Goal: Task Accomplishment & Management: Use online tool/utility

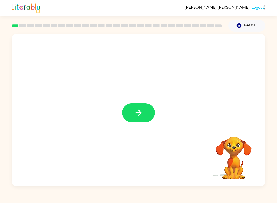
click at [124, 116] on button "button" at bounding box center [138, 112] width 33 height 19
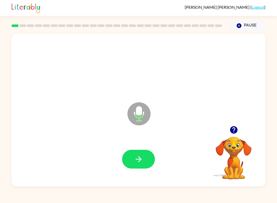
click at [139, 152] on button "button" at bounding box center [138, 159] width 33 height 19
click at [132, 163] on button "button" at bounding box center [138, 159] width 33 height 19
click at [135, 162] on icon "button" at bounding box center [138, 159] width 9 height 9
click at [137, 157] on icon "button" at bounding box center [138, 159] width 9 height 9
click at [131, 166] on button "button" at bounding box center [138, 159] width 33 height 19
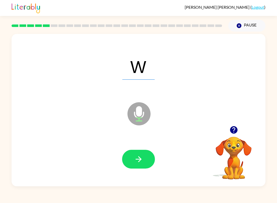
click at [132, 157] on button "button" at bounding box center [138, 159] width 33 height 19
click at [127, 157] on button "button" at bounding box center [138, 159] width 33 height 19
click at [141, 161] on icon "button" at bounding box center [138, 159] width 9 height 9
click at [136, 160] on icon "button" at bounding box center [138, 159] width 9 height 9
click at [136, 158] on icon "button" at bounding box center [138, 159] width 9 height 9
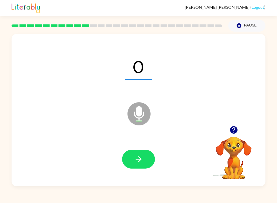
click at [142, 158] on icon "button" at bounding box center [138, 159] width 9 height 9
click at [138, 152] on button "button" at bounding box center [138, 159] width 33 height 19
click at [138, 163] on icon "button" at bounding box center [138, 159] width 9 height 9
click at [133, 156] on button "button" at bounding box center [138, 159] width 33 height 19
click at [142, 156] on icon "button" at bounding box center [138, 159] width 9 height 9
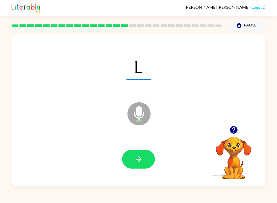
click at [138, 157] on icon "button" at bounding box center [138, 159] width 9 height 9
click at [139, 159] on icon "button" at bounding box center [139, 159] width 6 height 6
click at [135, 154] on button "button" at bounding box center [138, 159] width 33 height 19
click at [88, 184] on div "D Microphone The Microphone is here when it is your turn to talk" at bounding box center [139, 110] width 254 height 152
click at [137, 159] on icon "button" at bounding box center [139, 159] width 6 height 6
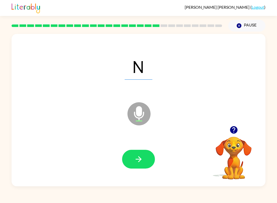
click at [136, 159] on icon "button" at bounding box center [138, 159] width 9 height 9
click at [138, 158] on icon "button" at bounding box center [138, 159] width 9 height 9
click at [143, 156] on icon "button" at bounding box center [138, 159] width 9 height 9
click at [135, 158] on icon "button" at bounding box center [138, 159] width 9 height 9
click at [133, 159] on button "button" at bounding box center [138, 159] width 33 height 19
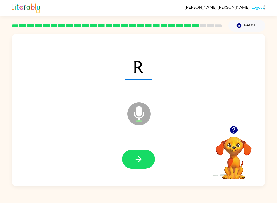
click at [140, 165] on button "button" at bounding box center [138, 159] width 33 height 19
click at [136, 160] on icon "button" at bounding box center [138, 159] width 9 height 9
click at [135, 156] on icon "button" at bounding box center [138, 159] width 9 height 9
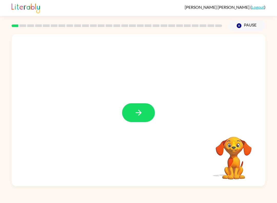
click at [135, 111] on icon "button" at bounding box center [138, 112] width 9 height 9
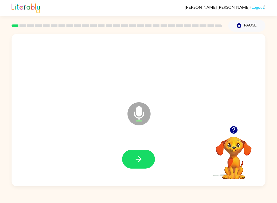
click at [137, 162] on icon "button" at bounding box center [138, 159] width 9 height 9
click at [136, 162] on icon "button" at bounding box center [138, 159] width 9 height 9
click at [138, 160] on icon "button" at bounding box center [138, 159] width 9 height 9
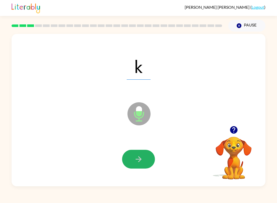
click at [138, 158] on icon "button" at bounding box center [138, 159] width 9 height 9
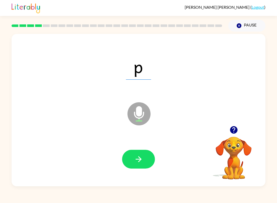
click at [143, 164] on button "button" at bounding box center [138, 159] width 33 height 19
click at [135, 155] on icon "button" at bounding box center [138, 159] width 9 height 9
click at [143, 156] on icon "button" at bounding box center [138, 159] width 9 height 9
click at [140, 157] on icon "button" at bounding box center [138, 159] width 9 height 9
click at [134, 157] on icon "button" at bounding box center [138, 159] width 9 height 9
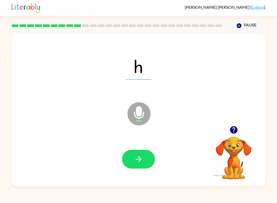
click at [138, 157] on icon "button" at bounding box center [139, 159] width 6 height 6
click at [143, 151] on button "button" at bounding box center [138, 159] width 33 height 19
click at [136, 162] on icon "button" at bounding box center [138, 159] width 9 height 9
click at [139, 157] on icon "button" at bounding box center [139, 159] width 6 height 6
click at [140, 159] on icon "button" at bounding box center [139, 159] width 6 height 6
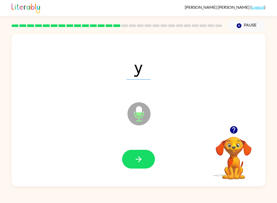
click at [139, 162] on icon "button" at bounding box center [138, 159] width 9 height 9
click at [141, 158] on icon "button" at bounding box center [138, 159] width 9 height 9
click at [140, 161] on icon "button" at bounding box center [139, 159] width 6 height 6
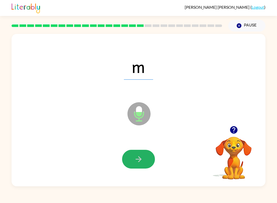
click at [140, 156] on icon "button" at bounding box center [138, 159] width 9 height 9
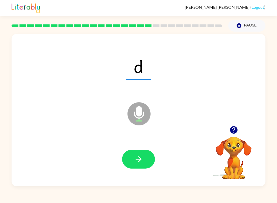
click at [135, 159] on icon "button" at bounding box center [138, 159] width 9 height 9
click at [137, 158] on icon "button" at bounding box center [138, 159] width 9 height 9
click at [131, 157] on button "button" at bounding box center [138, 159] width 33 height 19
click at [137, 164] on button "button" at bounding box center [138, 159] width 33 height 19
click at [146, 166] on button "button" at bounding box center [138, 159] width 33 height 19
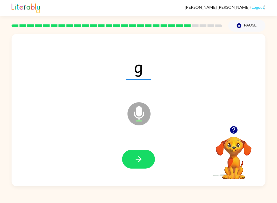
click at [146, 163] on button "button" at bounding box center [138, 159] width 33 height 19
click at [137, 156] on icon "button" at bounding box center [138, 159] width 9 height 9
click at [143, 164] on icon "button" at bounding box center [138, 159] width 9 height 9
click at [140, 155] on icon "button" at bounding box center [138, 159] width 9 height 9
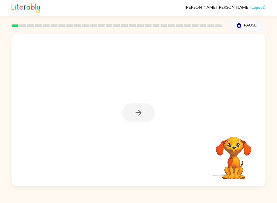
click at [153, 113] on div at bounding box center [138, 112] width 33 height 19
click at [138, 120] on button "button" at bounding box center [138, 112] width 33 height 19
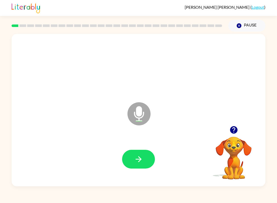
click at [133, 161] on button "button" at bounding box center [138, 159] width 33 height 19
click at [141, 156] on icon "button" at bounding box center [138, 159] width 9 height 9
click at [141, 160] on icon "button" at bounding box center [138, 159] width 9 height 9
click at [8, 43] on div "K Microphone The Microphone is here when it is your turn to talk Your browser m…" at bounding box center [138, 109] width 277 height 155
click at [139, 157] on icon "button" at bounding box center [139, 159] width 6 height 6
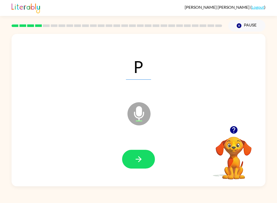
click at [140, 154] on button "button" at bounding box center [138, 159] width 33 height 19
click at [134, 161] on icon "button" at bounding box center [138, 159] width 9 height 9
click at [140, 156] on icon "button" at bounding box center [138, 159] width 9 height 9
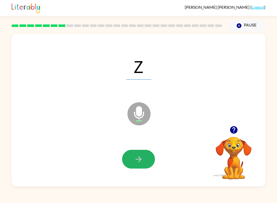
click at [134, 161] on icon "button" at bounding box center [138, 159] width 9 height 9
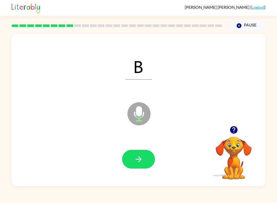
click at [140, 163] on icon "button" at bounding box center [138, 159] width 9 height 9
click at [137, 159] on icon "button" at bounding box center [139, 159] width 6 height 6
click at [145, 158] on button "button" at bounding box center [138, 159] width 33 height 19
click at [142, 155] on icon "button" at bounding box center [138, 159] width 9 height 9
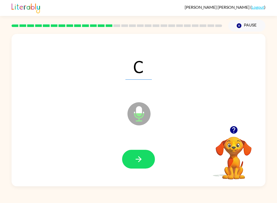
click at [137, 157] on icon "button" at bounding box center [138, 159] width 9 height 9
click at [139, 157] on icon "button" at bounding box center [139, 159] width 6 height 6
click at [138, 156] on icon "button" at bounding box center [138, 159] width 9 height 9
click at [133, 160] on button "button" at bounding box center [138, 159] width 33 height 19
click at [138, 152] on button "button" at bounding box center [138, 159] width 33 height 19
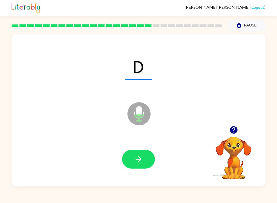
click at [137, 159] on icon "button" at bounding box center [139, 159] width 6 height 6
click at [139, 162] on icon "button" at bounding box center [138, 159] width 9 height 9
click at [137, 155] on icon "button" at bounding box center [138, 159] width 9 height 9
click at [140, 158] on icon "button" at bounding box center [139, 159] width 6 height 6
click at [134, 157] on icon "button" at bounding box center [138, 159] width 9 height 9
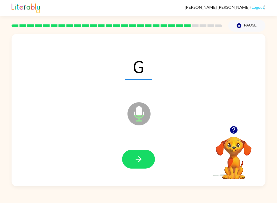
click at [132, 156] on button "button" at bounding box center [138, 159] width 33 height 19
click at [136, 160] on icon "button" at bounding box center [138, 159] width 9 height 9
click at [133, 160] on button "button" at bounding box center [138, 159] width 33 height 19
click at [140, 159] on icon "button" at bounding box center [139, 159] width 6 height 6
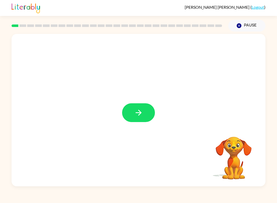
click at [141, 112] on icon "button" at bounding box center [138, 112] width 9 height 9
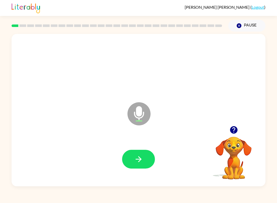
click at [136, 155] on icon "button" at bounding box center [138, 159] width 9 height 9
click at [138, 160] on icon "button" at bounding box center [138, 159] width 9 height 9
click at [132, 163] on button "button" at bounding box center [138, 159] width 33 height 19
click at [56, 178] on div at bounding box center [139, 159] width 244 height 44
click at [141, 162] on icon "button" at bounding box center [138, 159] width 9 height 9
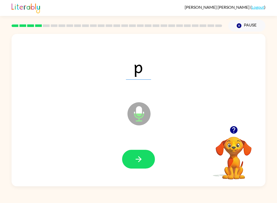
click at [137, 158] on icon "button" at bounding box center [138, 159] width 9 height 9
click at [126, 160] on button "button" at bounding box center [138, 159] width 33 height 19
click at [131, 159] on button "button" at bounding box center [138, 159] width 33 height 19
click at [45, 87] on div "z" at bounding box center [139, 66] width 244 height 44
click at [138, 163] on icon "button" at bounding box center [138, 159] width 9 height 9
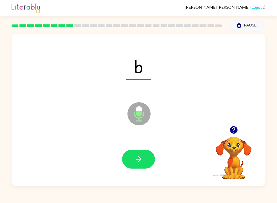
click at [137, 157] on icon "button" at bounding box center [138, 159] width 9 height 9
click at [129, 156] on button "button" at bounding box center [138, 159] width 33 height 19
click at [132, 155] on button "button" at bounding box center [138, 159] width 33 height 19
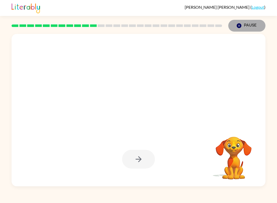
click at [239, 28] on icon "button" at bounding box center [239, 25] width 5 height 5
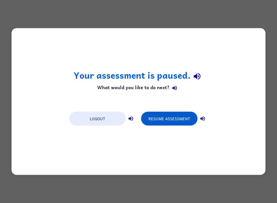
click at [177, 116] on button "Resume Assessment" at bounding box center [169, 119] width 56 height 14
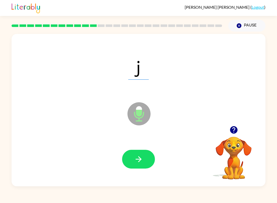
click at [141, 164] on icon "button" at bounding box center [138, 159] width 9 height 9
click at [142, 154] on button "button" at bounding box center [138, 159] width 33 height 19
click at [137, 161] on icon "button" at bounding box center [138, 159] width 9 height 9
click at [134, 158] on icon "button" at bounding box center [138, 159] width 9 height 9
click at [139, 159] on icon "button" at bounding box center [138, 159] width 9 height 9
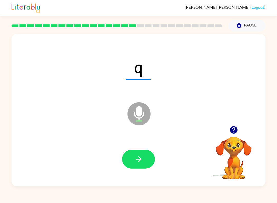
click at [142, 159] on icon "button" at bounding box center [138, 159] width 9 height 9
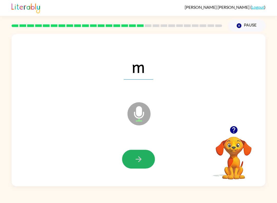
click at [138, 156] on icon "button" at bounding box center [138, 159] width 9 height 9
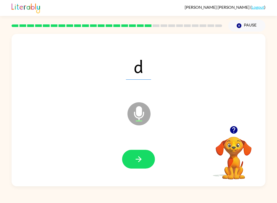
click at [131, 158] on button "button" at bounding box center [138, 159] width 33 height 19
click at [129, 155] on button "button" at bounding box center [138, 159] width 33 height 19
click at [136, 158] on icon "button" at bounding box center [138, 159] width 9 height 9
click at [135, 159] on icon "button" at bounding box center [138, 159] width 9 height 9
click at [138, 163] on icon "button" at bounding box center [138, 159] width 9 height 9
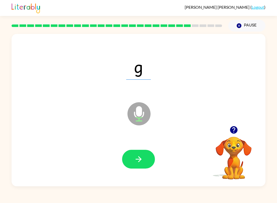
click at [139, 160] on icon "button" at bounding box center [138, 159] width 9 height 9
click at [127, 155] on button "button" at bounding box center [138, 159] width 33 height 19
click at [130, 152] on button "button" at bounding box center [138, 159] width 33 height 19
click at [145, 163] on button "button" at bounding box center [138, 159] width 33 height 19
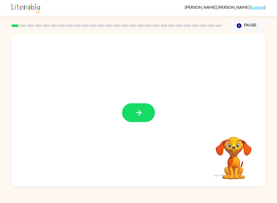
click at [142, 118] on button "button" at bounding box center [138, 112] width 33 height 19
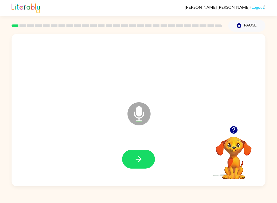
click at [139, 153] on button "button" at bounding box center [138, 159] width 33 height 19
click at [134, 163] on button "button" at bounding box center [138, 159] width 33 height 19
click at [140, 159] on icon "button" at bounding box center [138, 159] width 9 height 9
click at [135, 155] on button "button" at bounding box center [138, 159] width 33 height 19
click at [143, 158] on icon "button" at bounding box center [138, 159] width 9 height 9
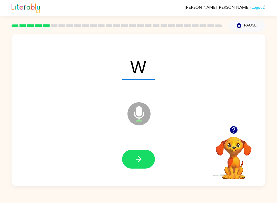
click at [139, 154] on button "button" at bounding box center [138, 159] width 33 height 19
click at [142, 158] on icon "button" at bounding box center [138, 159] width 9 height 9
click at [144, 157] on button "button" at bounding box center [138, 159] width 33 height 19
click at [144, 166] on button "button" at bounding box center [138, 159] width 33 height 19
click at [141, 162] on icon "button" at bounding box center [138, 159] width 9 height 9
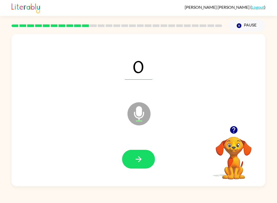
click at [146, 159] on button "button" at bounding box center [138, 159] width 33 height 19
click at [144, 158] on button "button" at bounding box center [138, 159] width 33 height 19
click at [143, 162] on button "button" at bounding box center [138, 159] width 33 height 19
click at [136, 159] on icon "button" at bounding box center [138, 159] width 9 height 9
click at [149, 166] on button "button" at bounding box center [138, 159] width 33 height 19
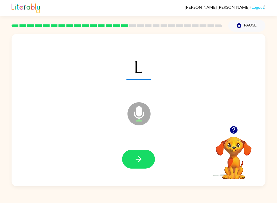
click at [139, 163] on icon "button" at bounding box center [138, 159] width 9 height 9
click at [134, 161] on icon "button" at bounding box center [138, 159] width 9 height 9
click at [142, 161] on icon "button" at bounding box center [138, 159] width 9 height 9
click at [145, 165] on button "button" at bounding box center [138, 159] width 33 height 19
click at [139, 162] on icon "button" at bounding box center [139, 159] width 6 height 6
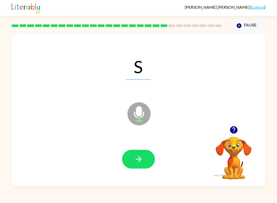
click at [148, 162] on button "button" at bounding box center [138, 159] width 33 height 19
click at [137, 161] on icon "button" at bounding box center [138, 159] width 9 height 9
click at [142, 157] on icon "button" at bounding box center [138, 159] width 9 height 9
click at [143, 164] on icon "button" at bounding box center [138, 159] width 9 height 9
click at [136, 164] on button "button" at bounding box center [138, 159] width 33 height 19
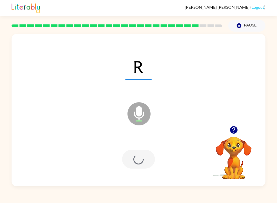
click at [142, 186] on div "R Microphone The Microphone is here when it is your turn to talk" at bounding box center [139, 110] width 254 height 152
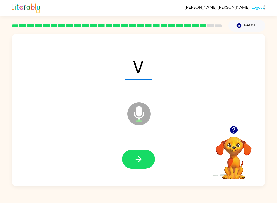
click at [136, 160] on icon "button" at bounding box center [138, 159] width 9 height 9
click at [136, 162] on icon "button" at bounding box center [138, 159] width 9 height 9
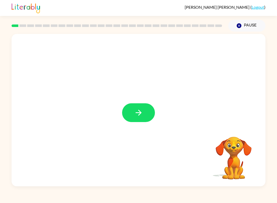
click at [146, 114] on button "button" at bounding box center [138, 112] width 33 height 19
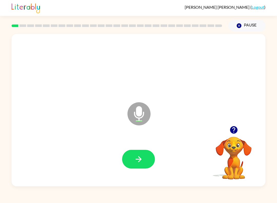
click at [138, 158] on icon "button" at bounding box center [138, 159] width 9 height 9
click at [145, 155] on button "button" at bounding box center [138, 159] width 33 height 19
click at [144, 156] on button "button" at bounding box center [138, 159] width 33 height 19
click at [152, 166] on button "button" at bounding box center [138, 159] width 33 height 19
click at [124, 160] on button "button" at bounding box center [138, 159] width 33 height 19
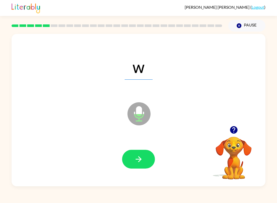
click at [137, 160] on icon "button" at bounding box center [138, 159] width 9 height 9
click at [144, 159] on button "button" at bounding box center [138, 159] width 33 height 19
click at [137, 161] on icon "button" at bounding box center [138, 159] width 9 height 9
click at [140, 158] on icon "button" at bounding box center [138, 159] width 9 height 9
click at [139, 157] on icon "button" at bounding box center [139, 159] width 6 height 6
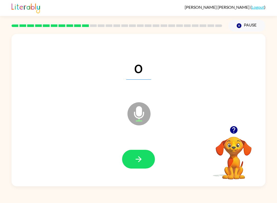
click at [140, 151] on button "button" at bounding box center [138, 159] width 33 height 19
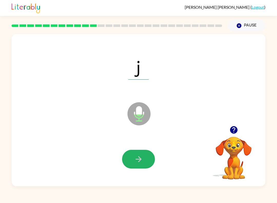
click at [133, 159] on button "button" at bounding box center [138, 159] width 33 height 19
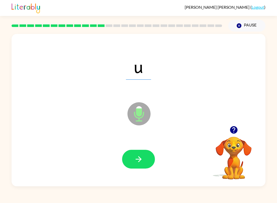
click at [142, 158] on icon "button" at bounding box center [138, 159] width 9 height 9
click at [144, 164] on button "button" at bounding box center [138, 159] width 33 height 19
click at [134, 162] on button "button" at bounding box center [138, 159] width 33 height 19
click at [135, 165] on button "button" at bounding box center [138, 159] width 33 height 19
click at [146, 66] on span "qu" at bounding box center [138, 66] width 34 height 27
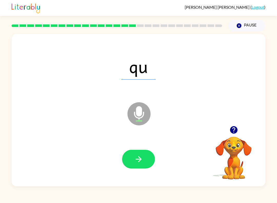
click at [135, 160] on icon "button" at bounding box center [138, 159] width 9 height 9
click at [150, 164] on button "button" at bounding box center [138, 159] width 33 height 19
click at [136, 158] on icon "button" at bounding box center [138, 159] width 9 height 9
click at [138, 158] on icon "button" at bounding box center [138, 159] width 9 height 9
click at [134, 157] on button "button" at bounding box center [138, 159] width 33 height 19
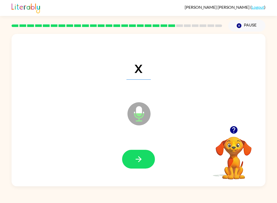
click at [136, 162] on icon "button" at bounding box center [138, 159] width 9 height 9
click at [139, 164] on button "button" at bounding box center [138, 159] width 33 height 19
click at [128, 151] on button "button" at bounding box center [138, 159] width 33 height 19
click at [134, 164] on button "button" at bounding box center [138, 159] width 33 height 19
click at [152, 163] on button "button" at bounding box center [138, 159] width 33 height 19
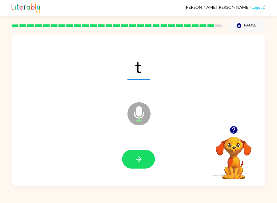
click at [142, 160] on icon "button" at bounding box center [138, 159] width 9 height 9
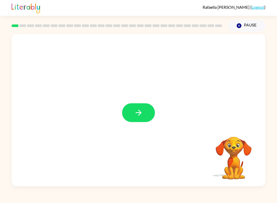
click at [146, 114] on button "button" at bounding box center [138, 112] width 33 height 19
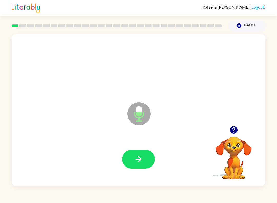
click at [138, 149] on div at bounding box center [139, 159] width 244 height 44
click at [145, 159] on button "button" at bounding box center [138, 159] width 33 height 19
click at [147, 160] on button "button" at bounding box center [138, 159] width 33 height 19
click at [143, 152] on button "button" at bounding box center [138, 159] width 33 height 19
click at [149, 156] on button "button" at bounding box center [138, 159] width 33 height 19
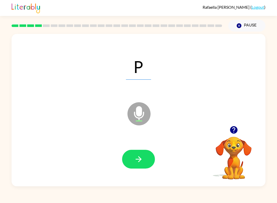
click at [149, 164] on button "button" at bounding box center [138, 159] width 33 height 19
click at [152, 165] on button "button" at bounding box center [138, 159] width 33 height 19
click at [153, 164] on button "button" at bounding box center [138, 159] width 33 height 19
click at [140, 167] on button "button" at bounding box center [138, 159] width 33 height 19
click at [158, 164] on div at bounding box center [139, 159] width 244 height 44
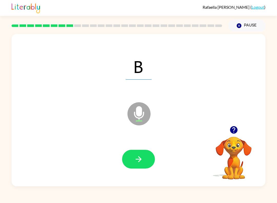
click at [136, 166] on button "button" at bounding box center [138, 159] width 33 height 19
click at [147, 161] on button "button" at bounding box center [138, 159] width 33 height 19
click at [152, 160] on button "button" at bounding box center [138, 159] width 33 height 19
click at [149, 164] on button "button" at bounding box center [138, 159] width 33 height 19
click at [150, 163] on button "button" at bounding box center [138, 159] width 33 height 19
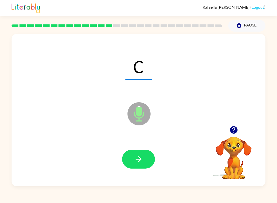
click at [151, 166] on button "button" at bounding box center [138, 159] width 33 height 19
click at [140, 163] on icon "button" at bounding box center [138, 159] width 9 height 9
click at [143, 165] on button "button" at bounding box center [138, 159] width 33 height 19
click at [153, 156] on button "button" at bounding box center [138, 159] width 33 height 19
click at [150, 161] on button "button" at bounding box center [138, 159] width 33 height 19
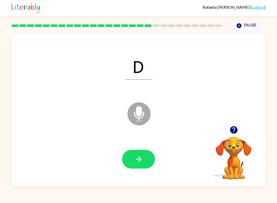
click at [146, 167] on button "button" at bounding box center [138, 159] width 33 height 19
click at [146, 163] on button "button" at bounding box center [138, 159] width 33 height 19
click at [151, 162] on button "button" at bounding box center [138, 159] width 33 height 19
click at [153, 161] on button "button" at bounding box center [138, 159] width 33 height 19
click at [149, 157] on button "button" at bounding box center [138, 159] width 33 height 19
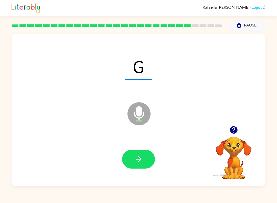
click at [141, 163] on icon "button" at bounding box center [138, 159] width 9 height 9
click at [150, 164] on button "button" at bounding box center [138, 159] width 33 height 19
click at [141, 166] on button "button" at bounding box center [138, 159] width 33 height 19
click at [152, 165] on button "button" at bounding box center [138, 159] width 33 height 19
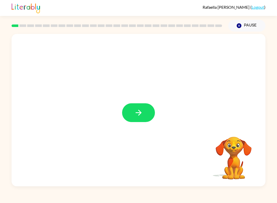
click at [139, 116] on icon "button" at bounding box center [138, 112] width 9 height 9
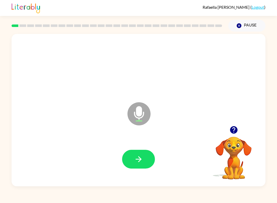
click at [140, 157] on icon "button" at bounding box center [138, 159] width 9 height 9
click at [150, 165] on button "button" at bounding box center [138, 159] width 33 height 19
click at [137, 168] on button "button" at bounding box center [138, 159] width 33 height 19
click at [145, 161] on button "button" at bounding box center [138, 159] width 33 height 19
click at [155, 158] on button "button" at bounding box center [138, 159] width 33 height 19
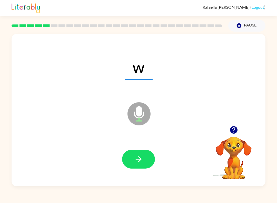
click at [153, 165] on button "button" at bounding box center [138, 159] width 33 height 19
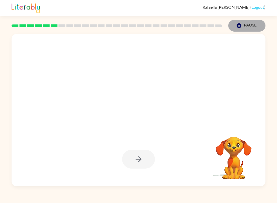
click at [242, 21] on button "Pause Pause" at bounding box center [247, 26] width 37 height 12
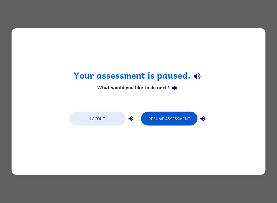
click at [160, 117] on button "Resume Assessment" at bounding box center [169, 119] width 56 height 14
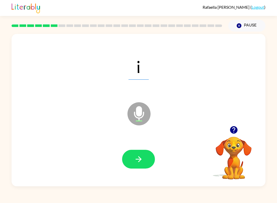
click at [142, 162] on icon "button" at bounding box center [138, 159] width 9 height 9
click at [152, 159] on button "button" at bounding box center [138, 159] width 33 height 19
click at [156, 170] on div at bounding box center [139, 159] width 244 height 44
click at [143, 163] on icon "button" at bounding box center [138, 159] width 9 height 9
click at [147, 165] on button "button" at bounding box center [138, 159] width 33 height 19
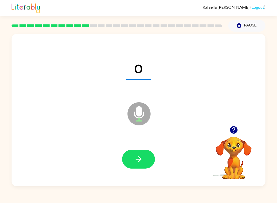
click at [151, 164] on button "button" at bounding box center [138, 159] width 33 height 19
click at [149, 163] on button "button" at bounding box center [138, 159] width 33 height 19
click at [150, 167] on button "button" at bounding box center [138, 159] width 33 height 19
click at [152, 171] on div at bounding box center [139, 159] width 244 height 44
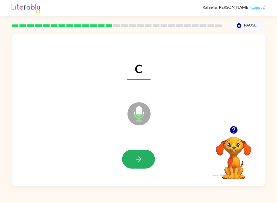
click at [136, 162] on icon "button" at bounding box center [138, 159] width 9 height 9
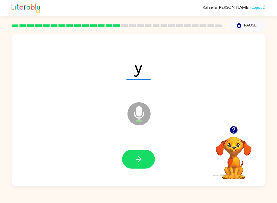
click at [154, 161] on button "button" at bounding box center [138, 159] width 33 height 19
click at [158, 170] on div at bounding box center [139, 159] width 244 height 44
click at [149, 166] on button "button" at bounding box center [138, 159] width 33 height 19
click at [154, 69] on span "qu" at bounding box center [138, 66] width 34 height 27
click at [148, 68] on span "qu" at bounding box center [138, 66] width 34 height 27
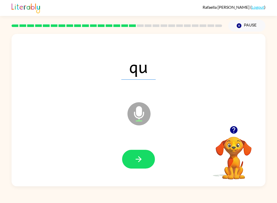
click at [153, 170] on div at bounding box center [139, 159] width 244 height 44
click at [147, 158] on button "button" at bounding box center [138, 159] width 33 height 19
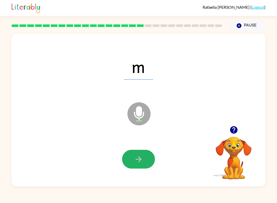
click at [153, 164] on button "button" at bounding box center [138, 159] width 33 height 19
click at [138, 157] on icon "button" at bounding box center [138, 159] width 9 height 9
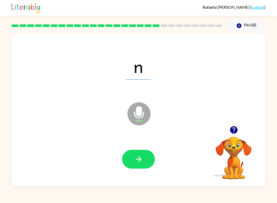
click at [133, 155] on button "button" at bounding box center [138, 159] width 33 height 19
click at [136, 160] on icon "button" at bounding box center [138, 159] width 9 height 9
click at [134, 167] on button "button" at bounding box center [138, 159] width 33 height 19
click at [135, 161] on icon "button" at bounding box center [138, 159] width 9 height 9
click at [137, 160] on icon "button" at bounding box center [138, 159] width 9 height 9
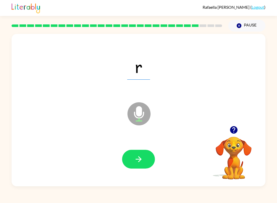
click at [127, 159] on button "button" at bounding box center [138, 159] width 33 height 19
click at [128, 159] on button "button" at bounding box center [138, 159] width 33 height 19
click at [137, 163] on icon "button" at bounding box center [138, 159] width 9 height 9
